Goal: Participate in discussion

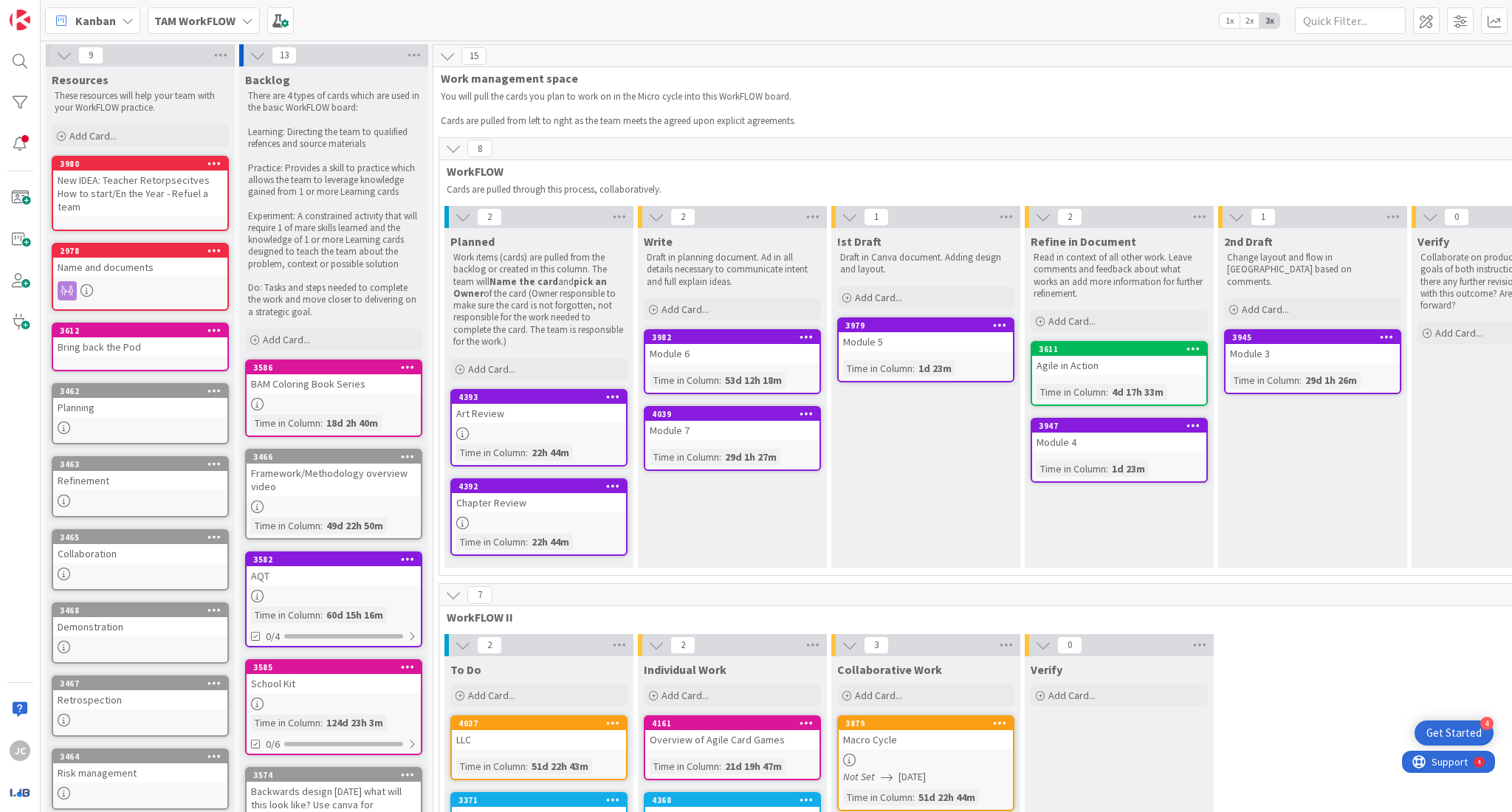
click at [226, 23] on b "TAM WorkFLOW" at bounding box center [194, 20] width 81 height 15
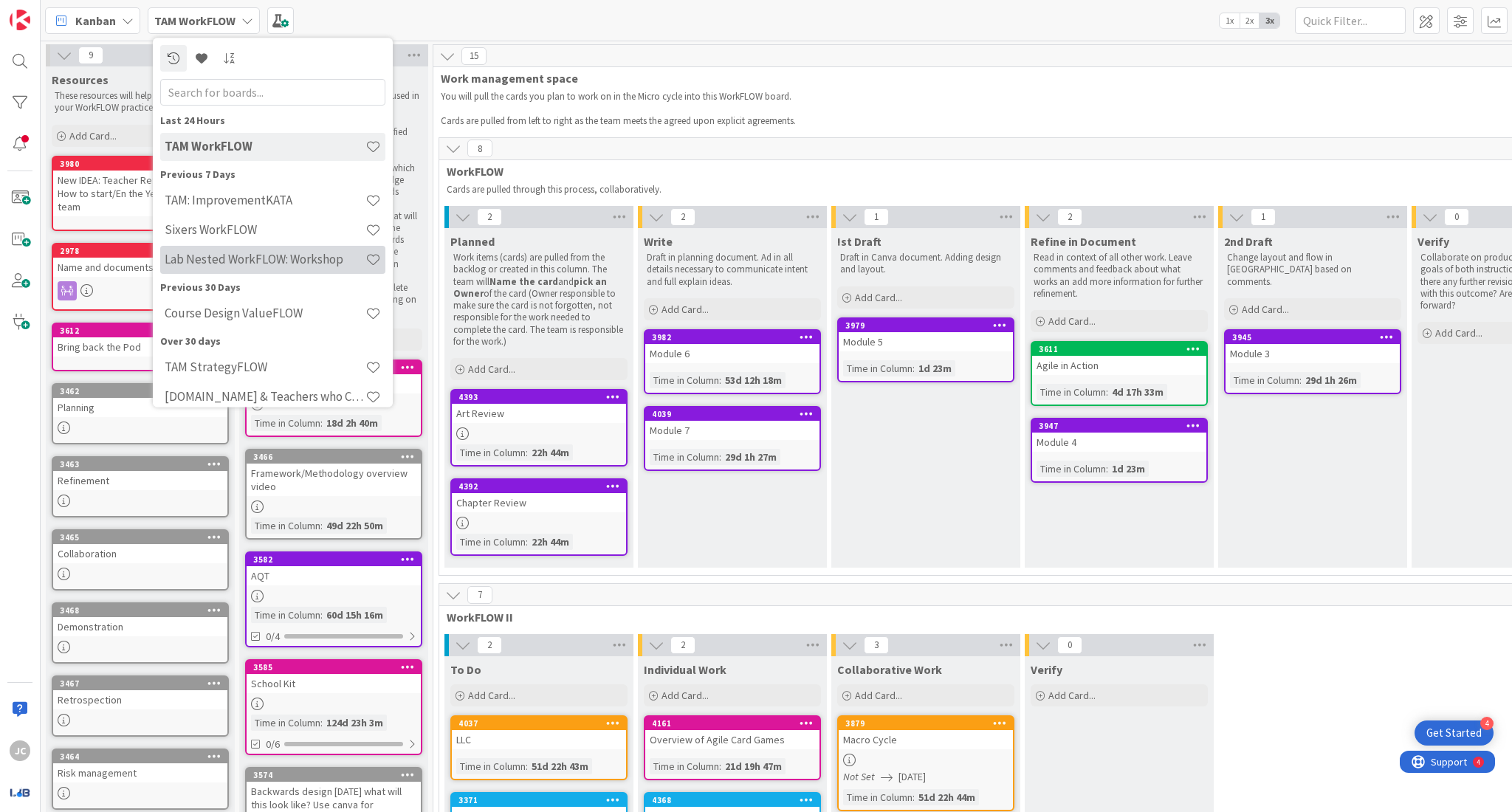
click at [253, 254] on h4 "Lab Nested WorkFLOW: Workshop" at bounding box center [265, 259] width 201 height 15
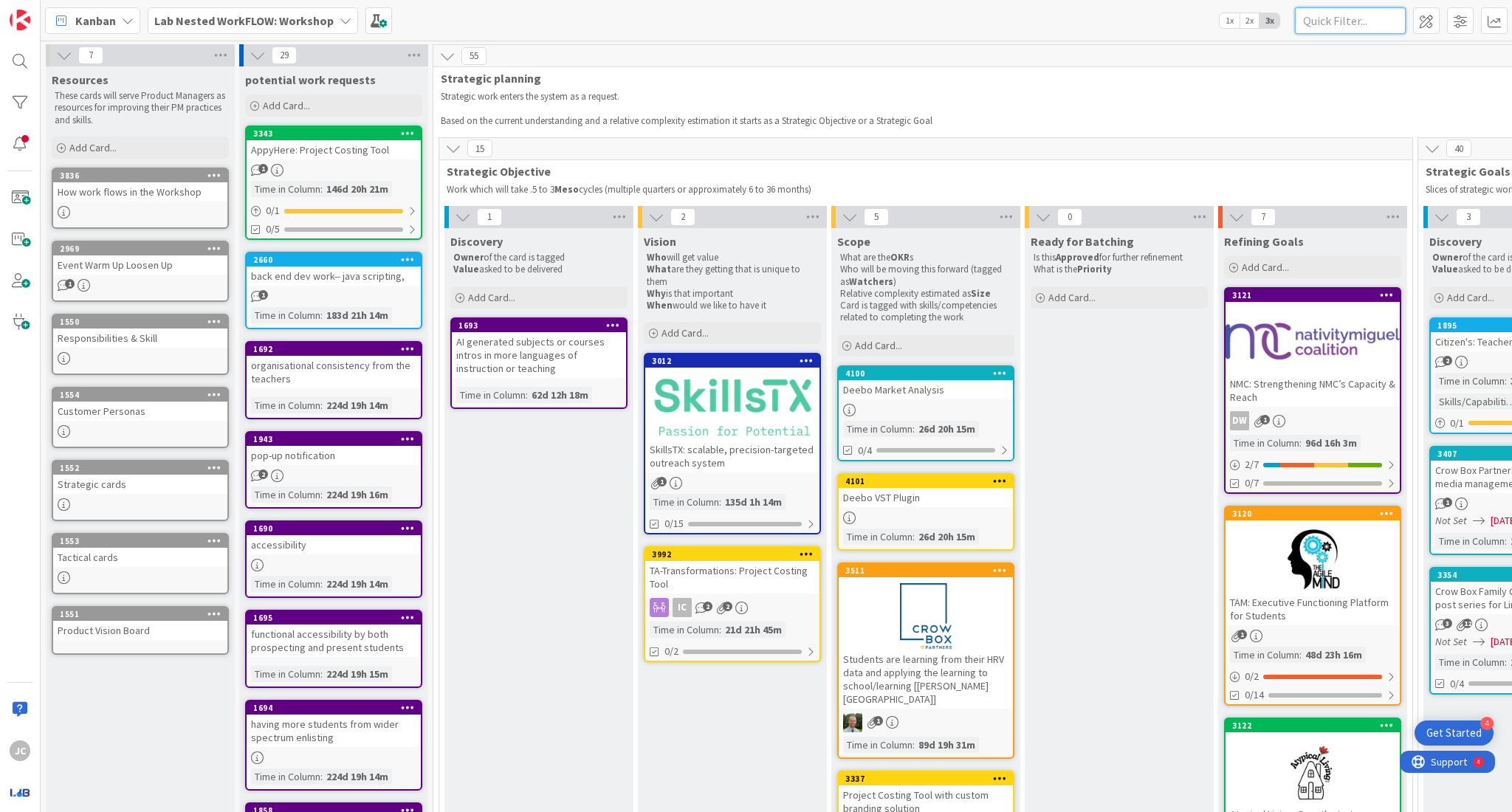
click at [1382, 16] on input "text" at bounding box center [1350, 20] width 110 height 27
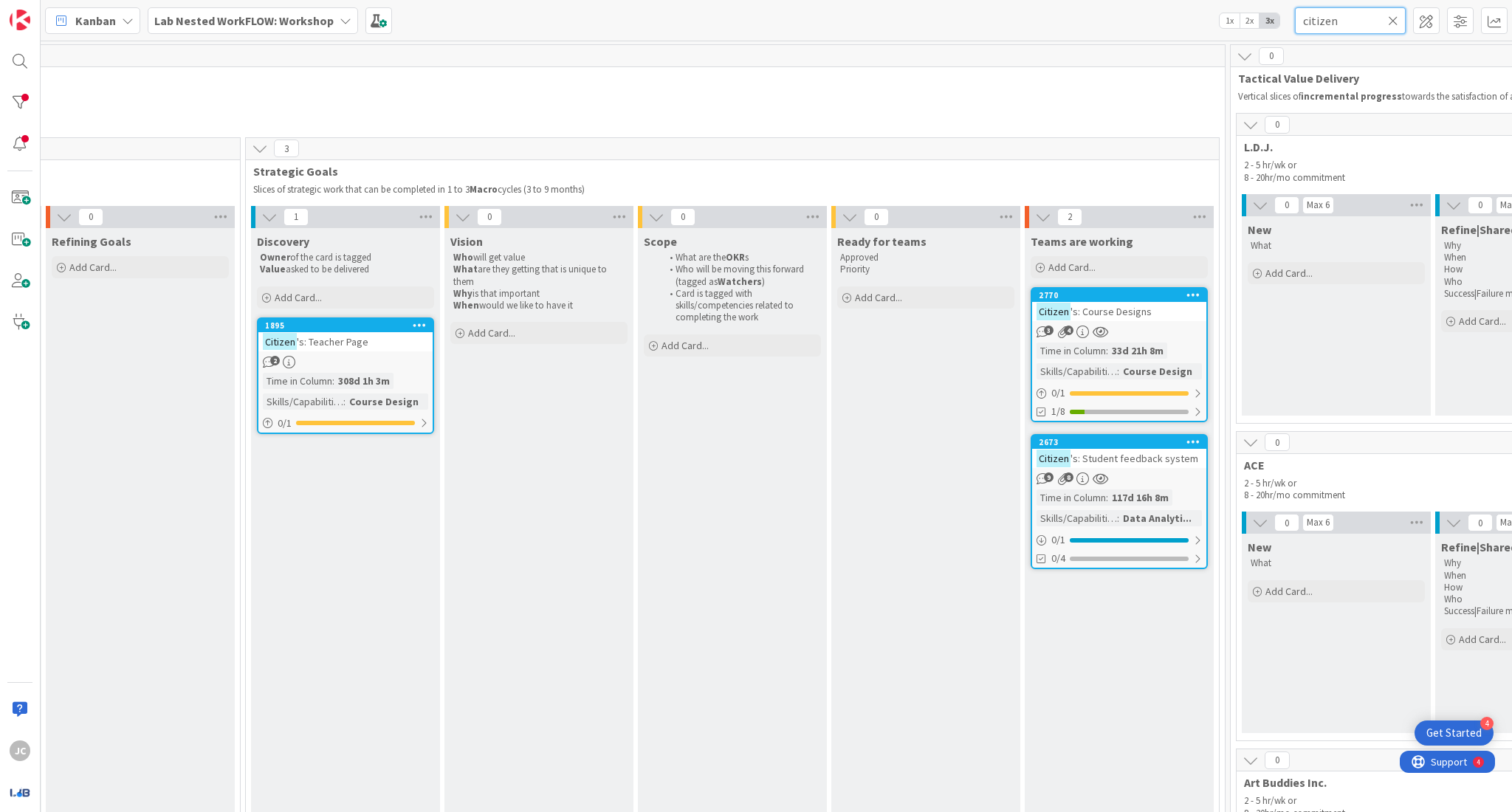
scroll to position [0, 1176]
type input "citizen"
click at [1156, 463] on span "'s: Student feedback system" at bounding box center [1130, 458] width 127 height 13
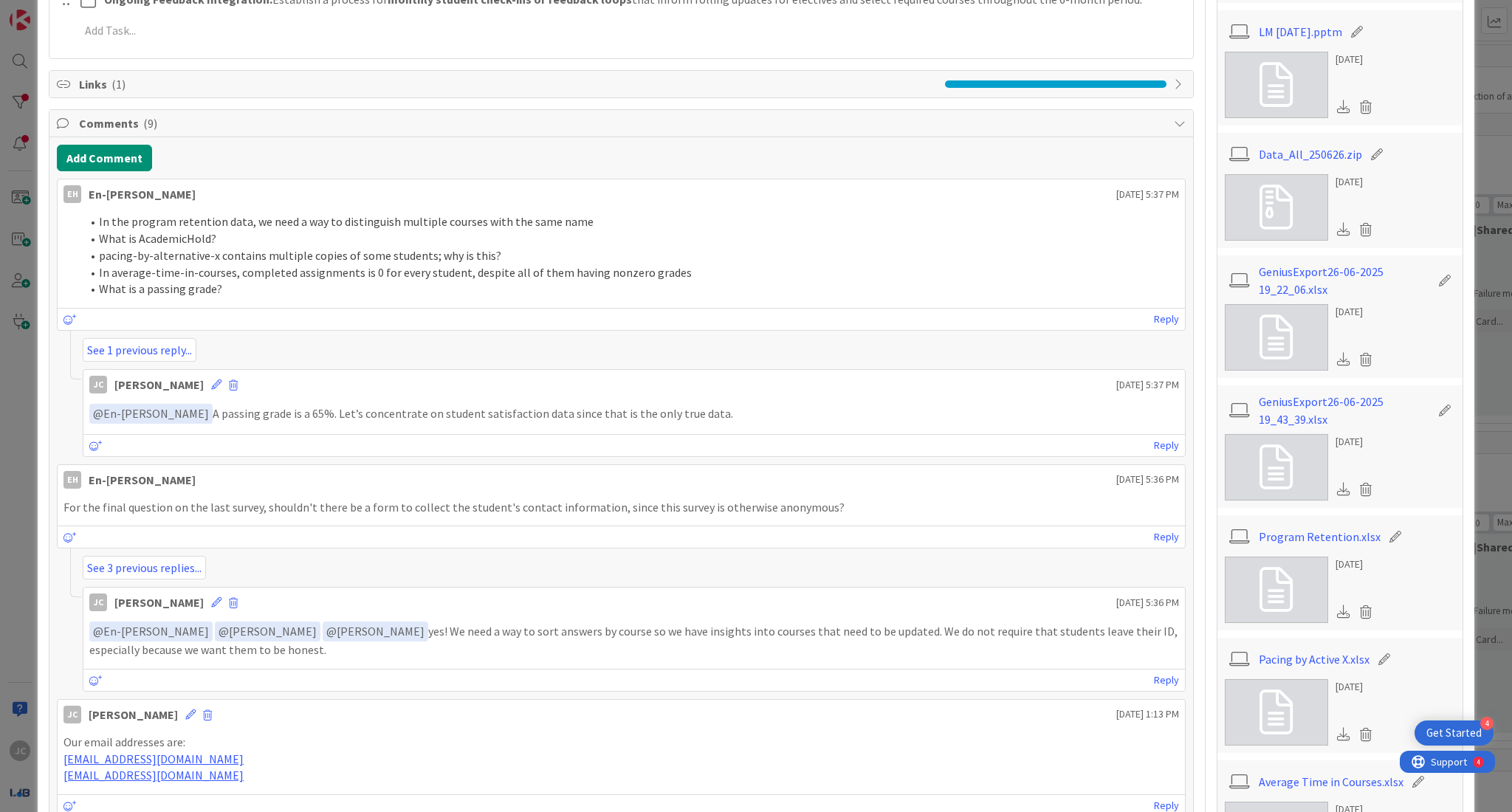
scroll to position [501, 0]
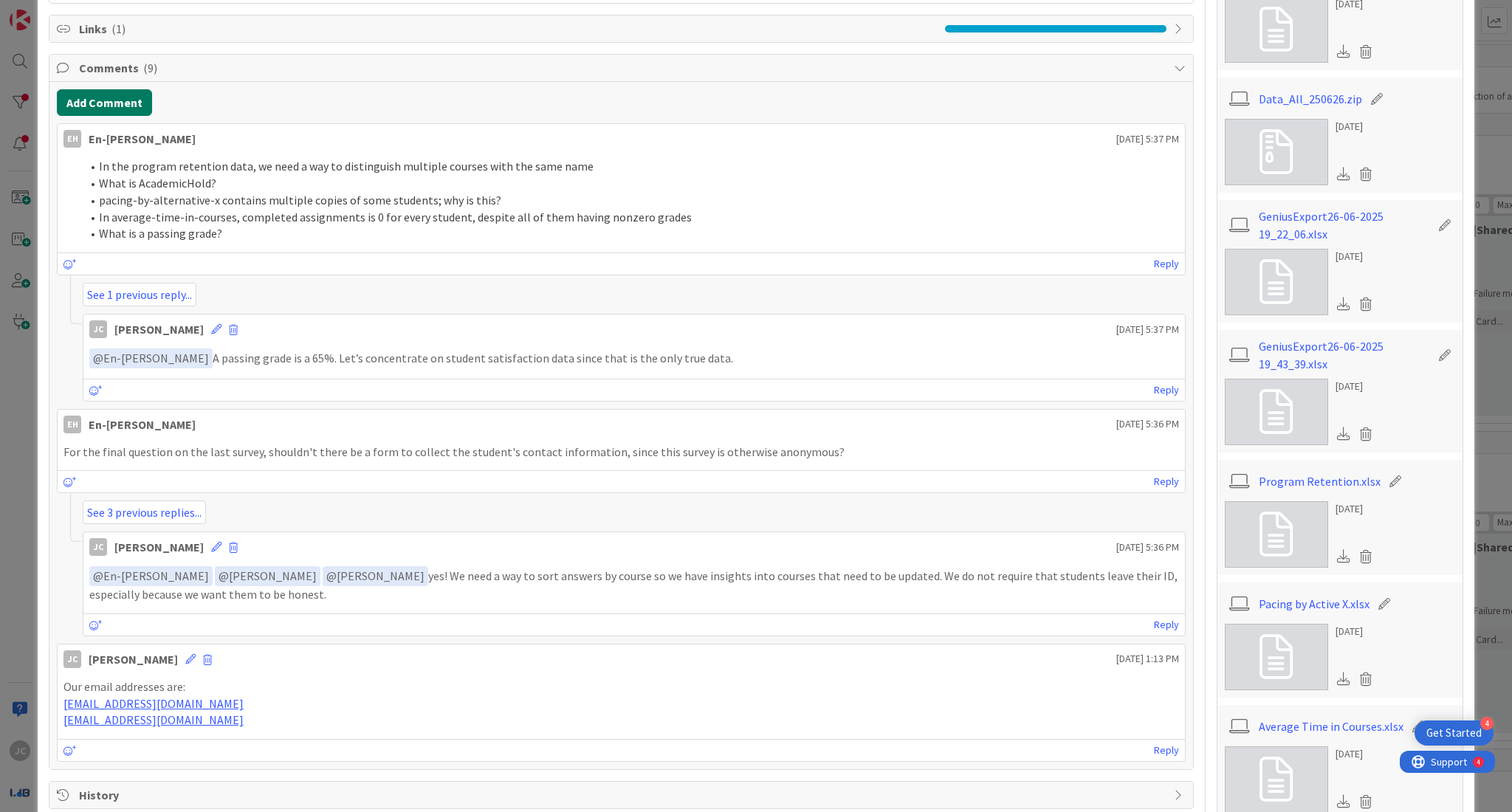
click at [123, 100] on button "Add Comment" at bounding box center [105, 103] width 96 height 27
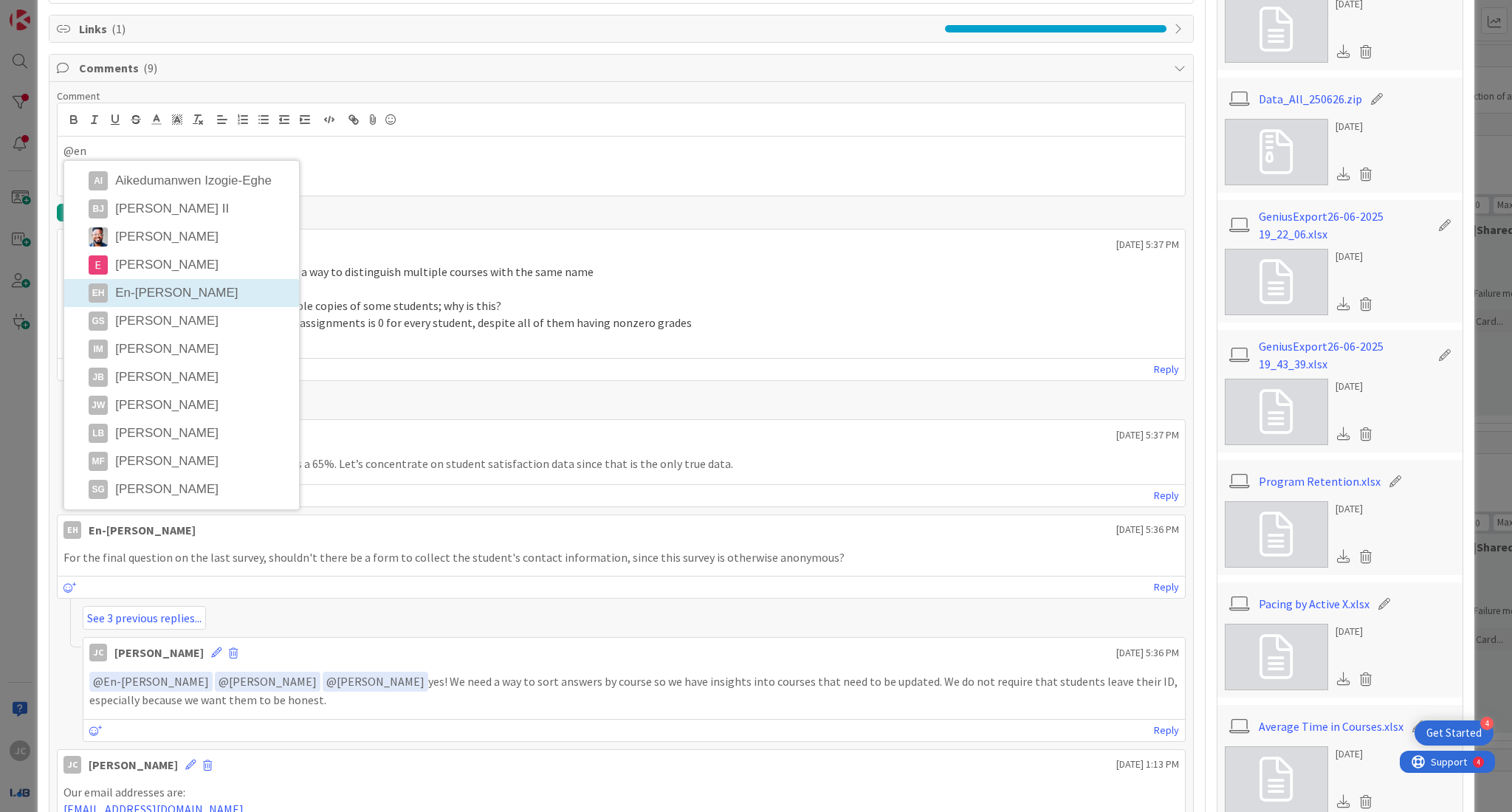
click at [194, 298] on li "EH En-[PERSON_NAME]" at bounding box center [181, 293] width 235 height 28
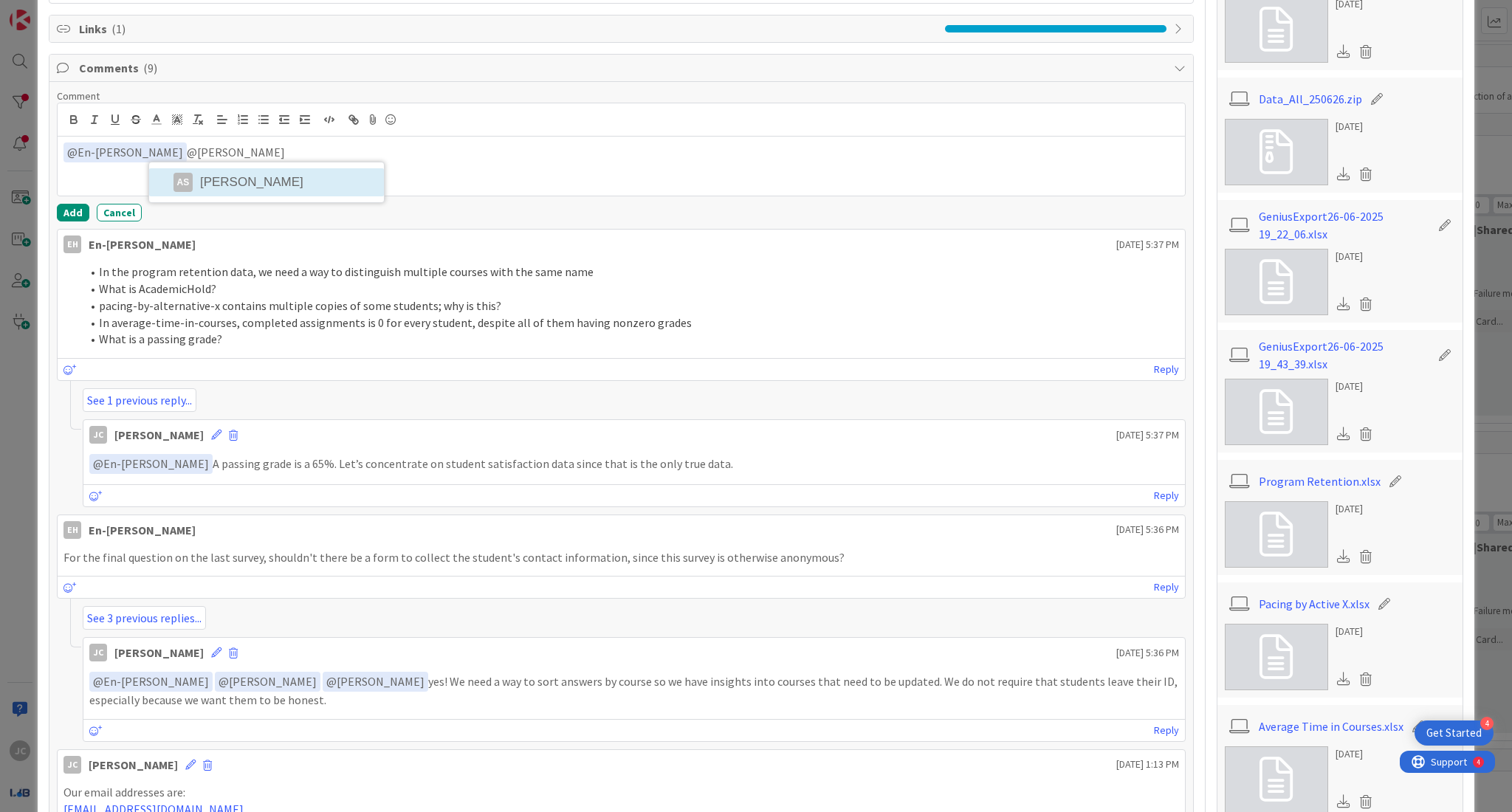
click at [240, 186] on li "AS [PERSON_NAME]" at bounding box center [266, 183] width 235 height 28
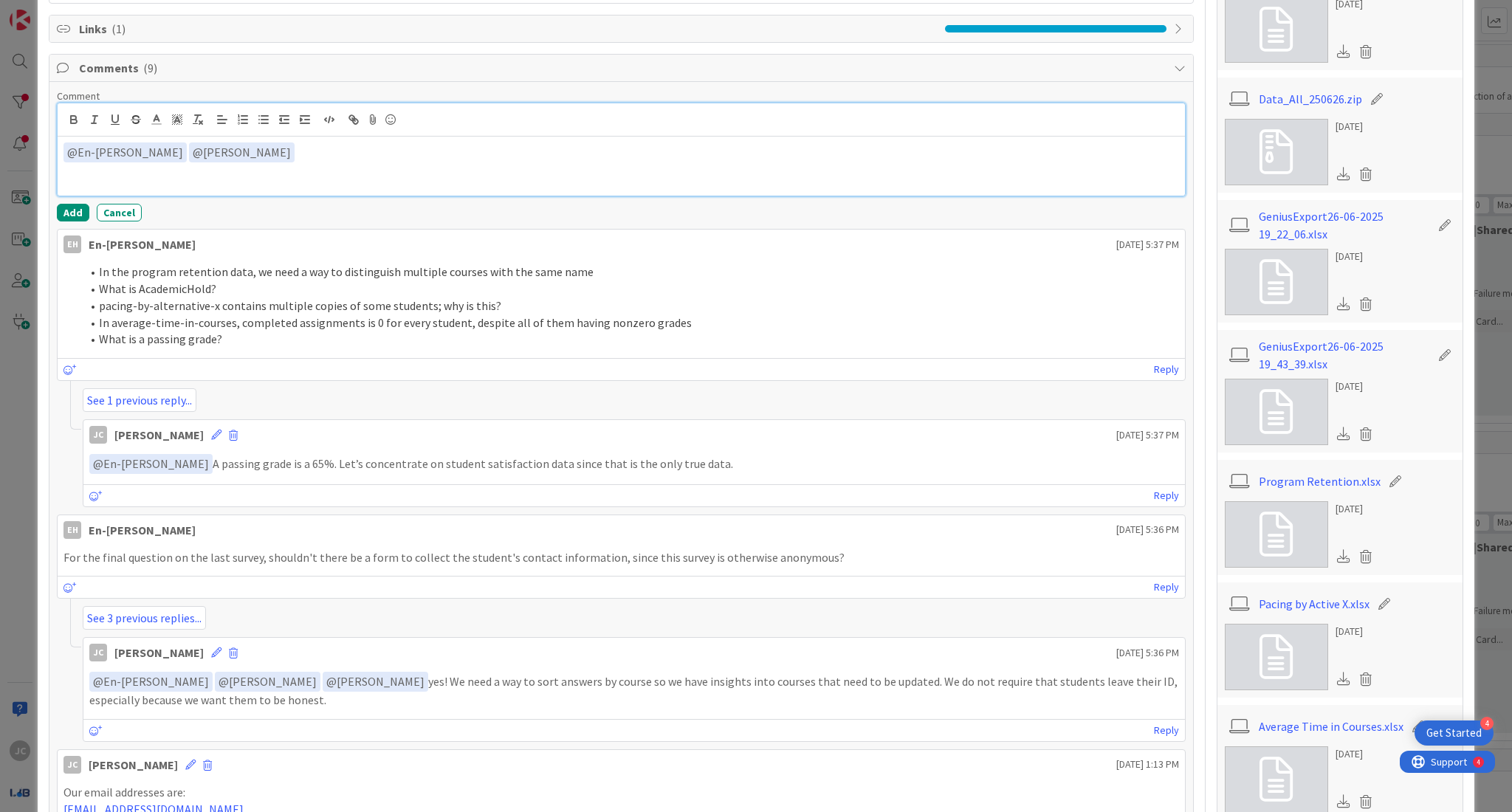
click at [306, 160] on p "﻿ @ En-[PERSON_NAME] ﻿ ﻿ @ [PERSON_NAME] ﻿" at bounding box center [620, 152] width 1116 height 20
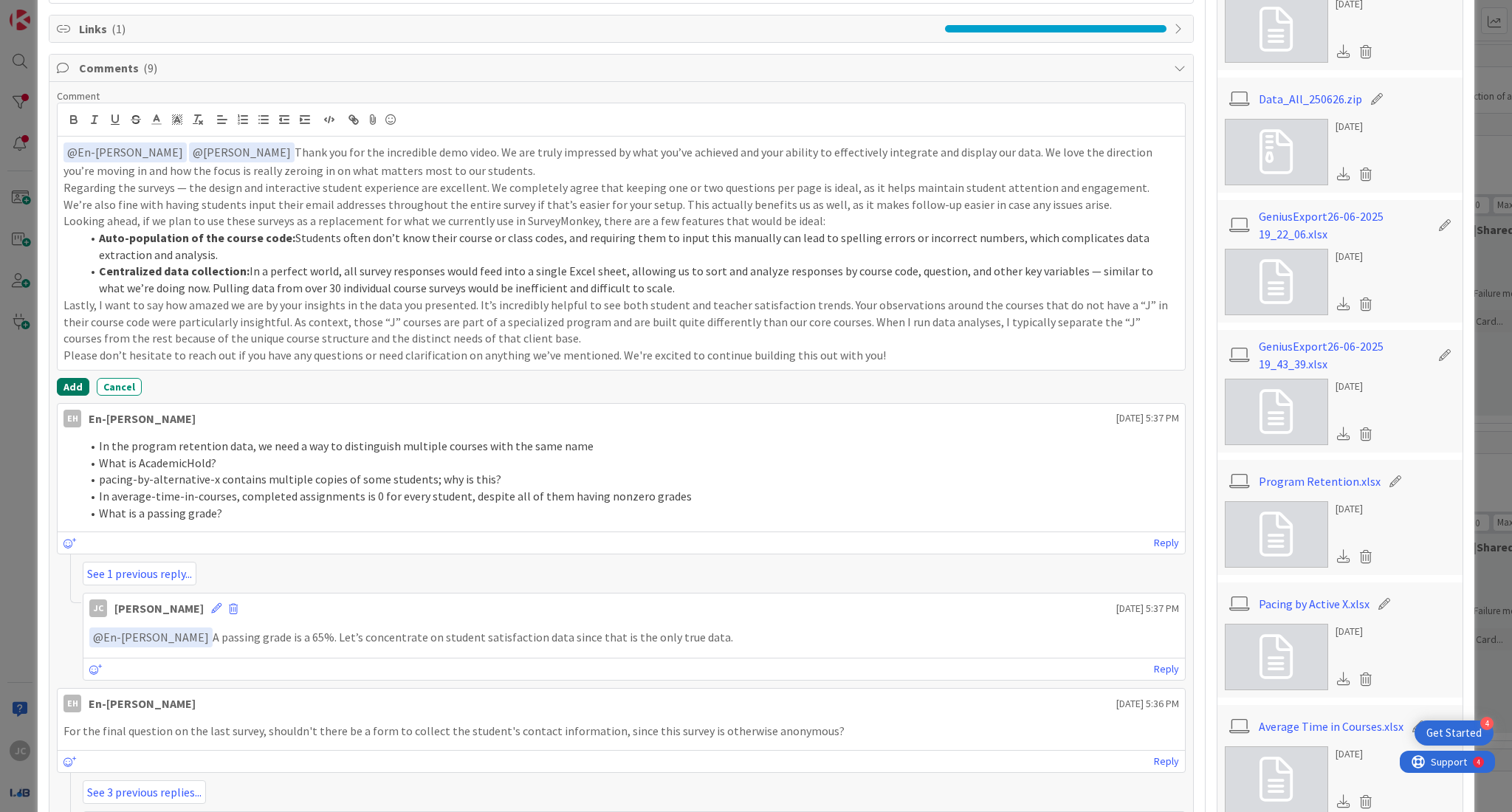
click at [67, 384] on button "Add" at bounding box center [73, 387] width 33 height 18
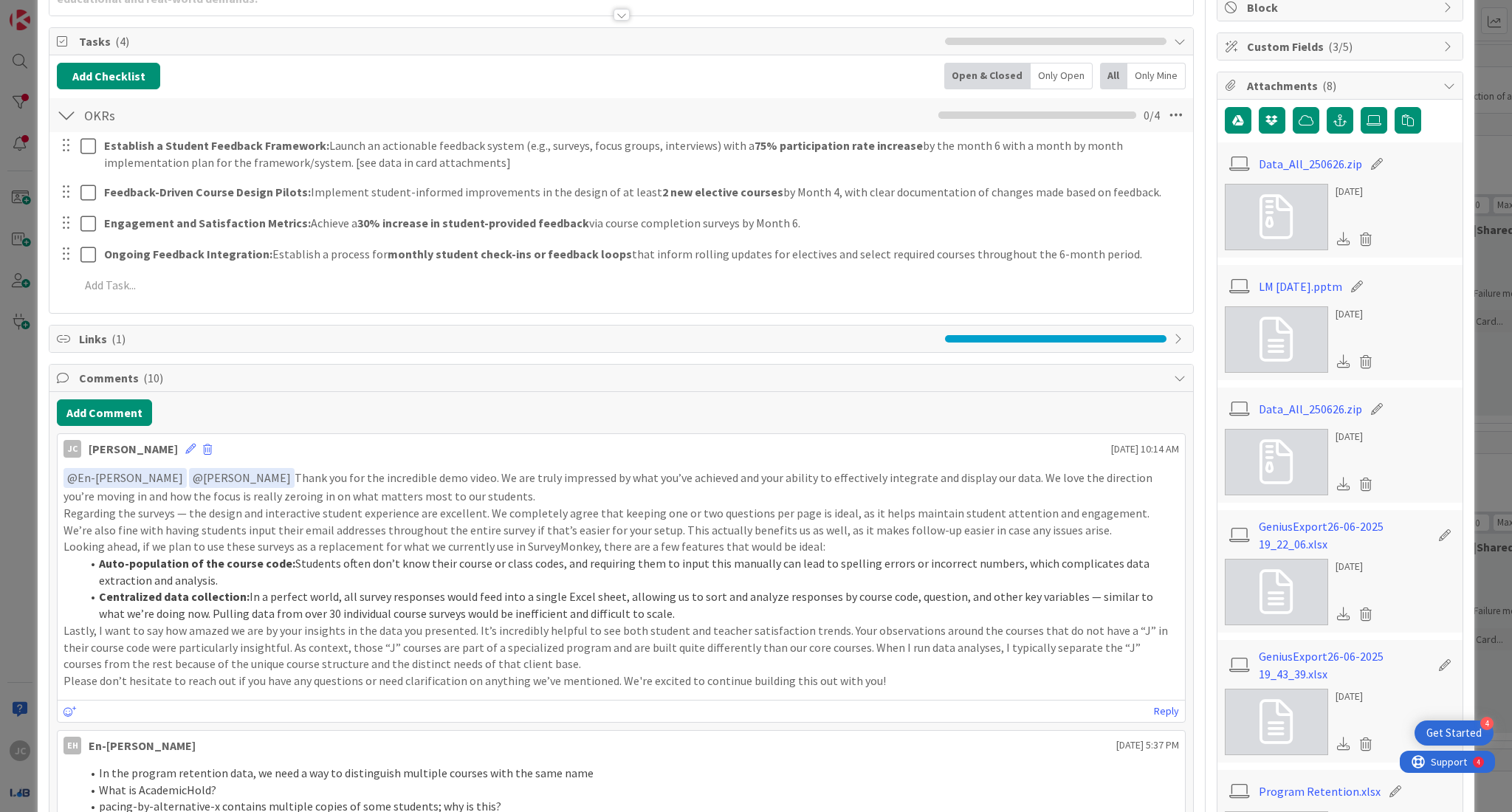
scroll to position [0, 0]
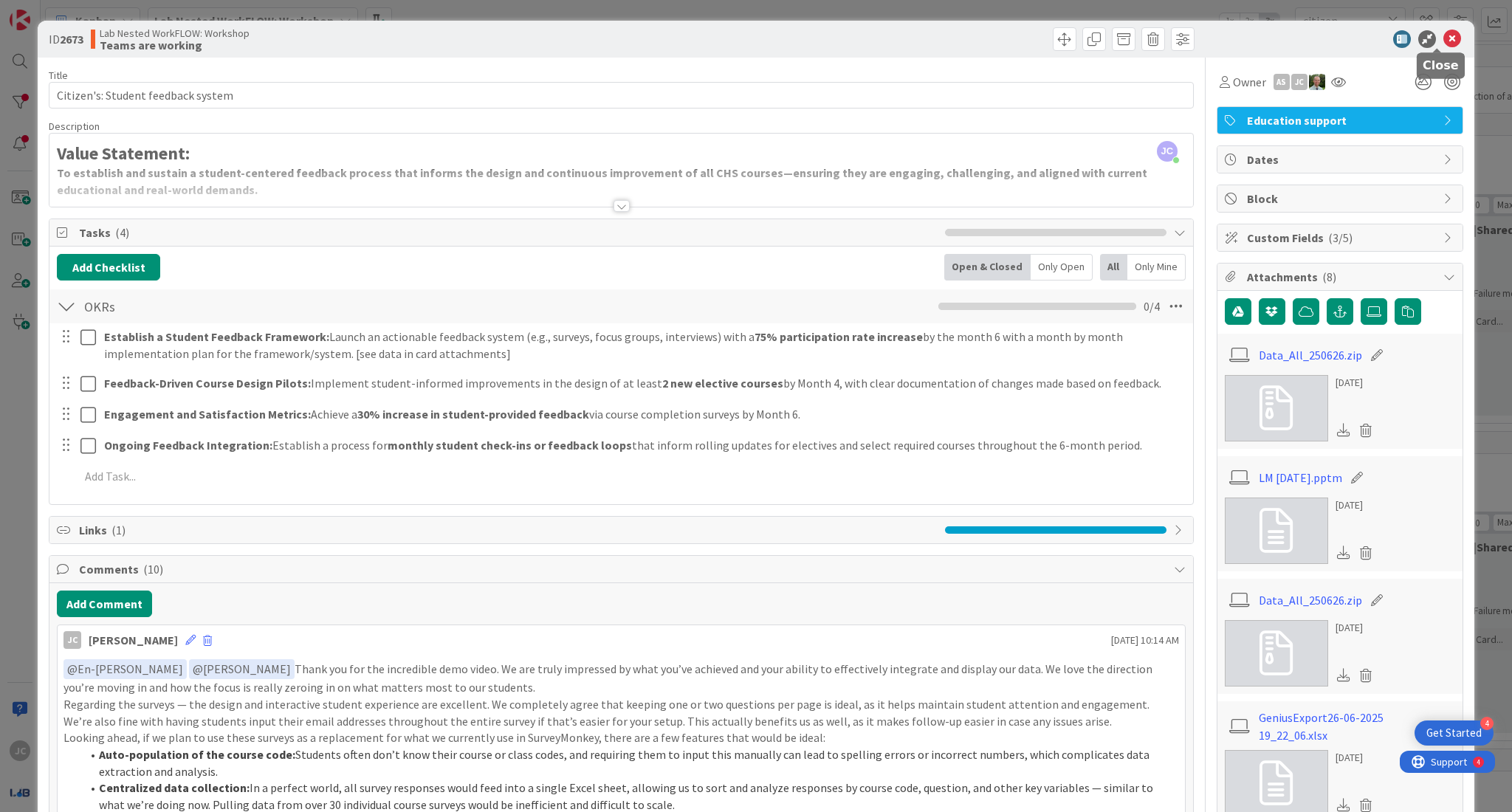
click at [1443, 41] on icon at bounding box center [1452, 39] width 18 height 18
